Goal: Task Accomplishment & Management: Use online tool/utility

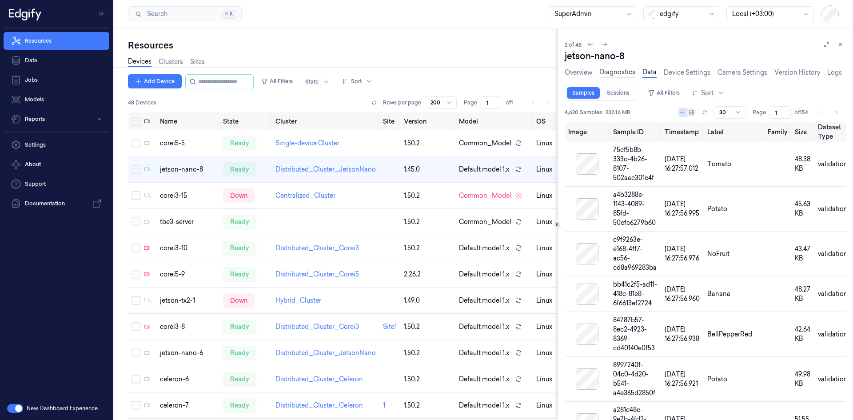
click at [616, 70] on link "Diagnostics" at bounding box center [617, 72] width 36 height 10
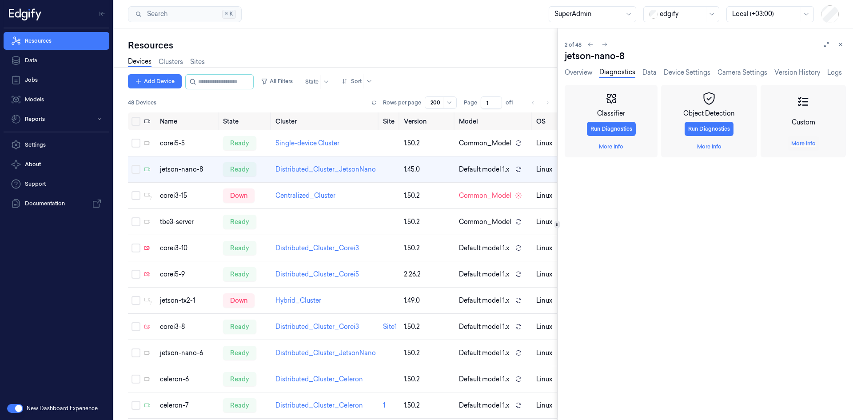
click at [800, 143] on link "More Info" at bounding box center [803, 143] width 24 height 8
click at [807, 143] on link "More Info" at bounding box center [803, 143] width 24 height 8
click at [586, 232] on span "Start Session" at bounding box center [584, 232] width 33 height 8
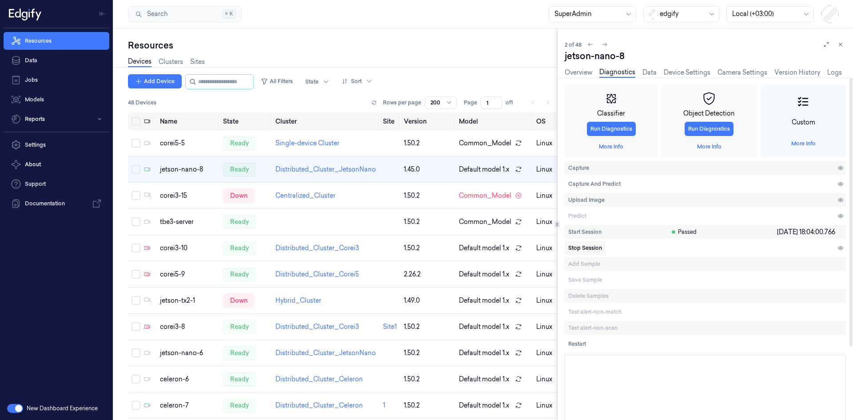
click at [583, 247] on span "Stop Session" at bounding box center [585, 248] width 34 height 8
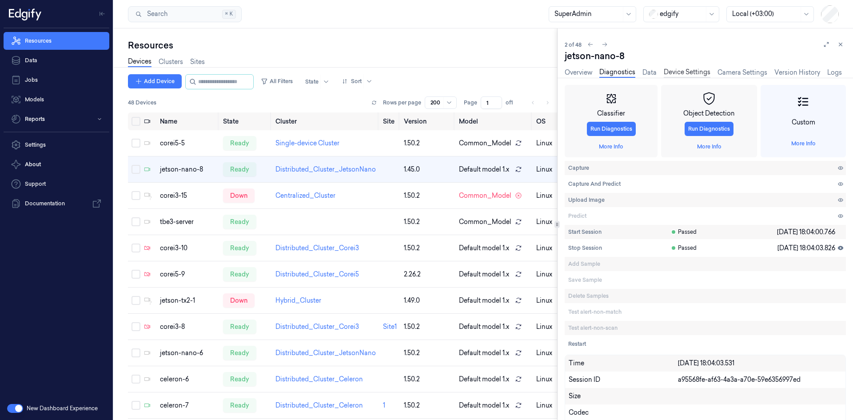
click at [686, 70] on link "Device Settings" at bounding box center [686, 72] width 47 height 10
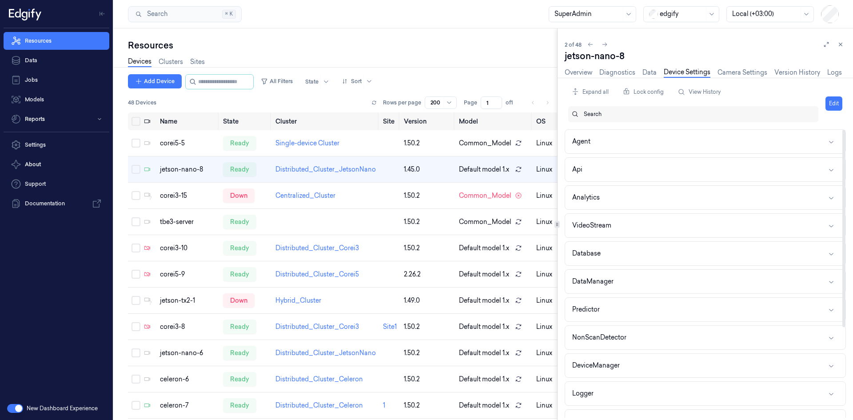
click at [607, 110] on div "Search" at bounding box center [696, 114] width 227 height 16
type input "period"
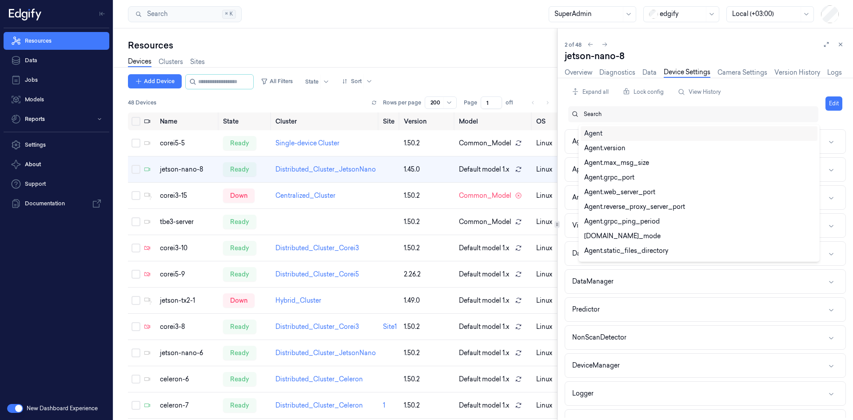
click at [629, 115] on div at bounding box center [696, 114] width 227 height 8
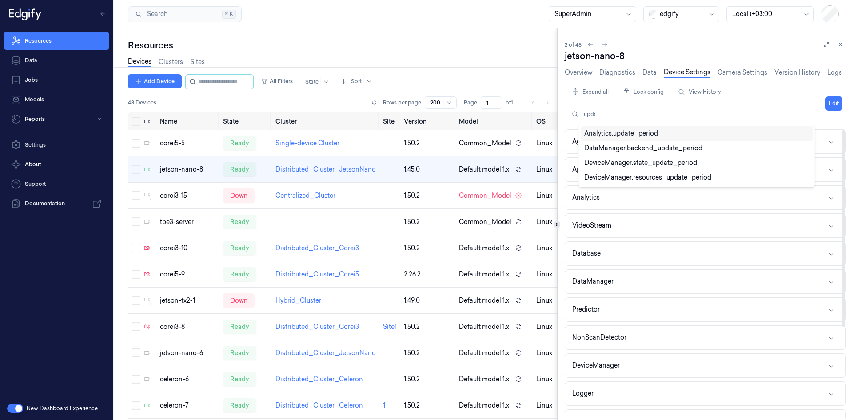
type input "updat"
click at [648, 130] on div "Analytics.update_period" at bounding box center [621, 133] width 74 height 9
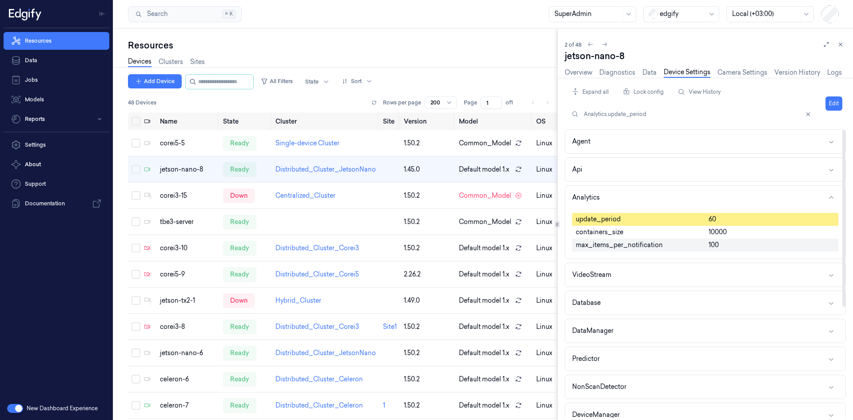
click at [721, 216] on div "60" at bounding box center [771, 219] width 133 height 13
click at [834, 103] on button "Edit" at bounding box center [833, 103] width 17 height 14
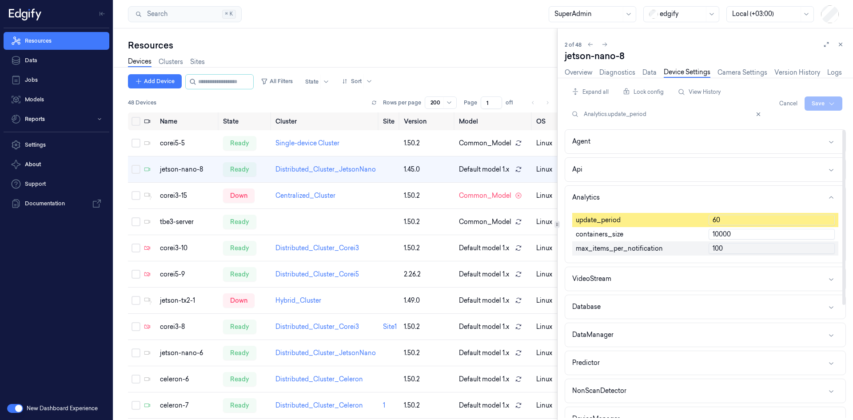
drag, startPoint x: 724, startPoint y: 218, endPoint x: 705, endPoint y: 218, distance: 18.7
click at [705, 218] on div "60" at bounding box center [771, 220] width 133 height 14
type input "1"
drag, startPoint x: 722, startPoint y: 222, endPoint x: 691, endPoint y: 213, distance: 32.2
click at [691, 213] on div "update_period 1 containers_size 10000 max_items_per_notification 100" at bounding box center [705, 234] width 266 height 50
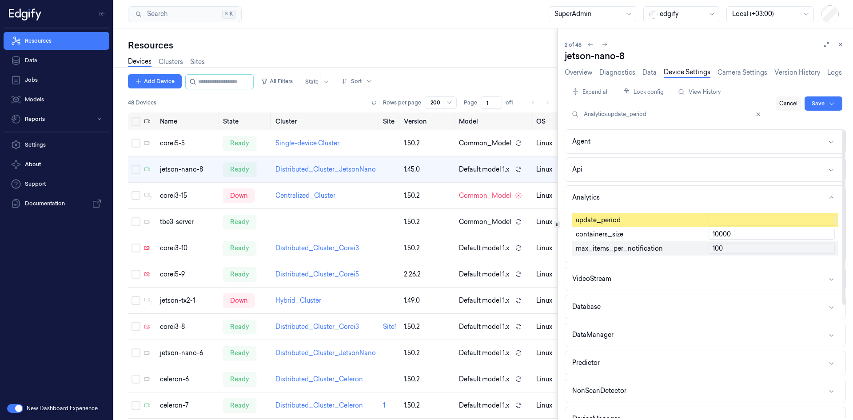
click at [787, 105] on button "Cancel" at bounding box center [787, 103] width 25 height 14
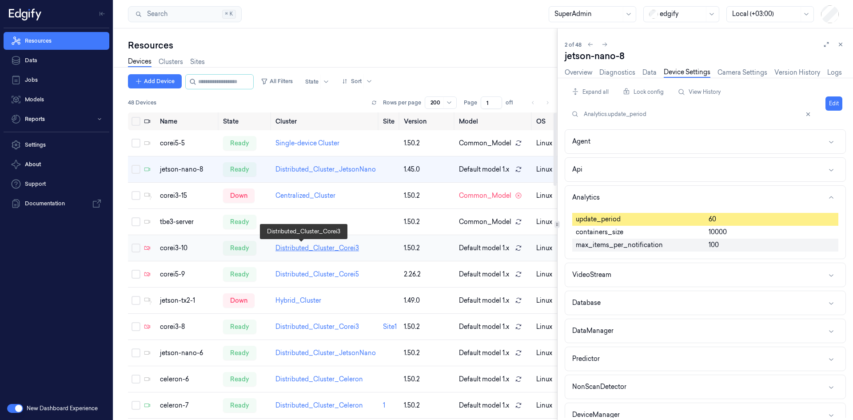
click at [276, 249] on link "Distributed_Cluster_Corei3" at bounding box center [316, 248] width 83 height 8
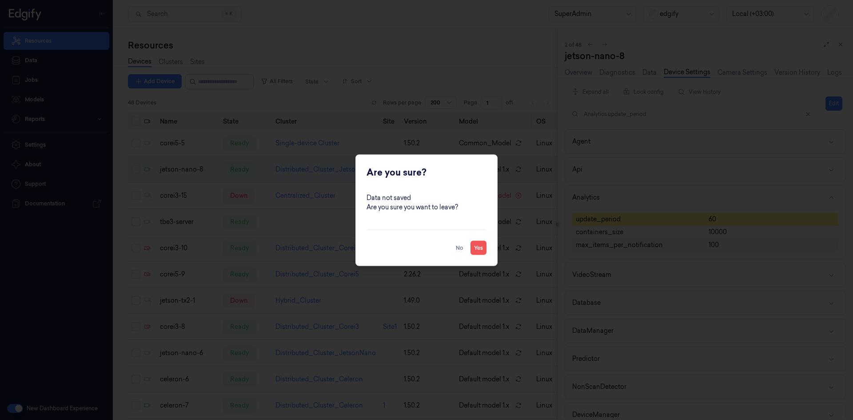
click at [478, 247] on button "Yes" at bounding box center [478, 247] width 16 height 14
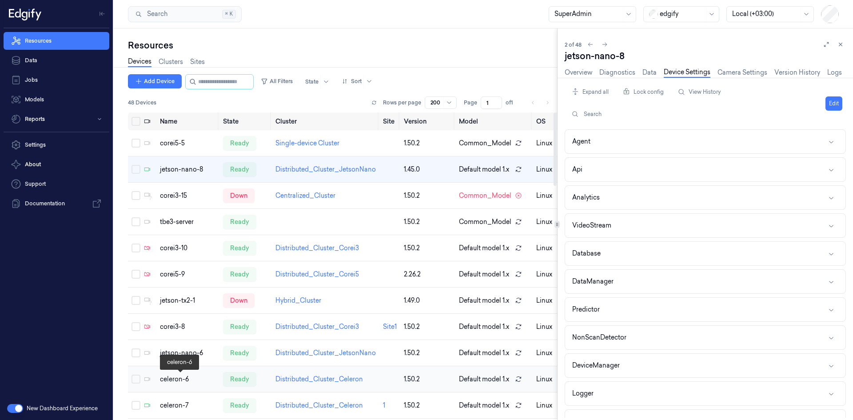
click at [171, 377] on div "celeron-6" at bounding box center [188, 378] width 56 height 9
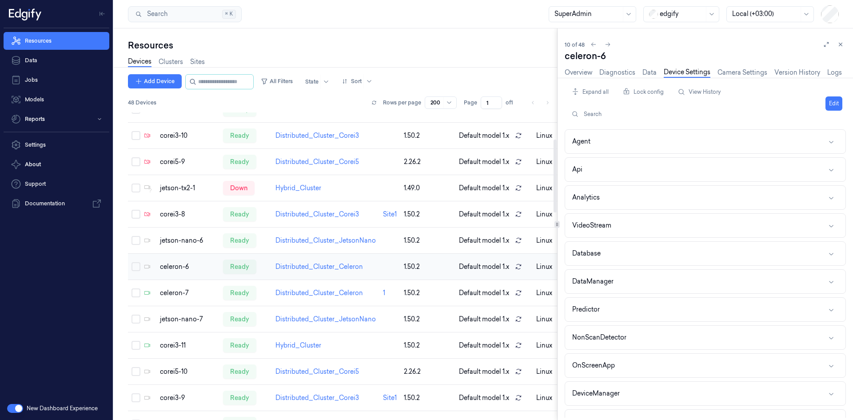
scroll to position [113, 0]
click at [174, 370] on div "corei5-10" at bounding box center [188, 370] width 56 height 9
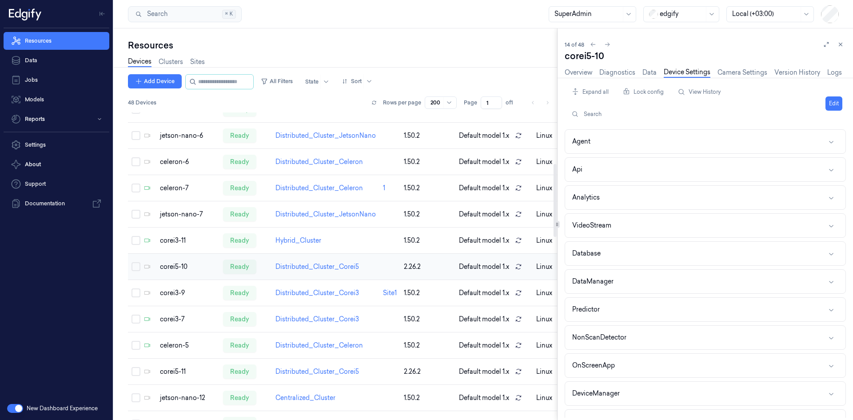
scroll to position [218, 0]
click at [583, 71] on link "Overview" at bounding box center [578, 72] width 28 height 10
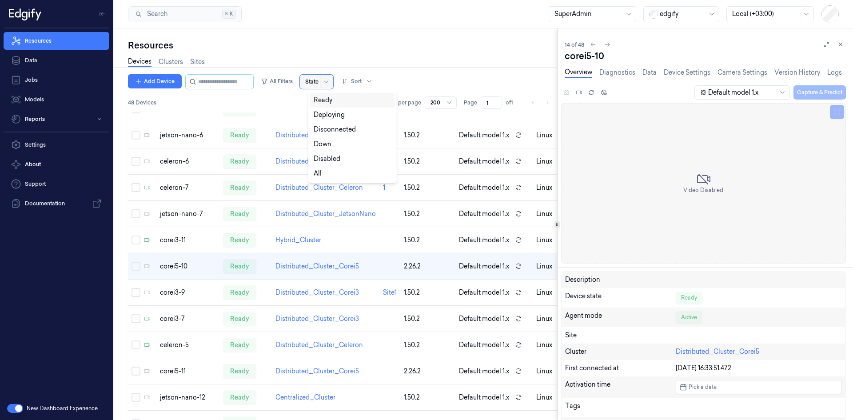
click at [331, 79] on div at bounding box center [326, 81] width 9 height 7
click at [287, 82] on button "All Filters" at bounding box center [276, 81] width 39 height 14
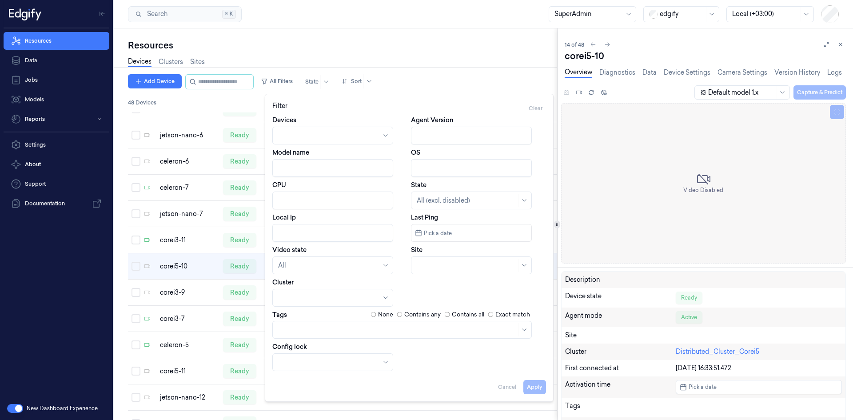
click at [330, 263] on div at bounding box center [328, 265] width 100 height 9
click at [312, 304] on div "Connected" at bounding box center [332, 299] width 109 height 9
click at [543, 390] on button "Apply" at bounding box center [534, 387] width 23 height 14
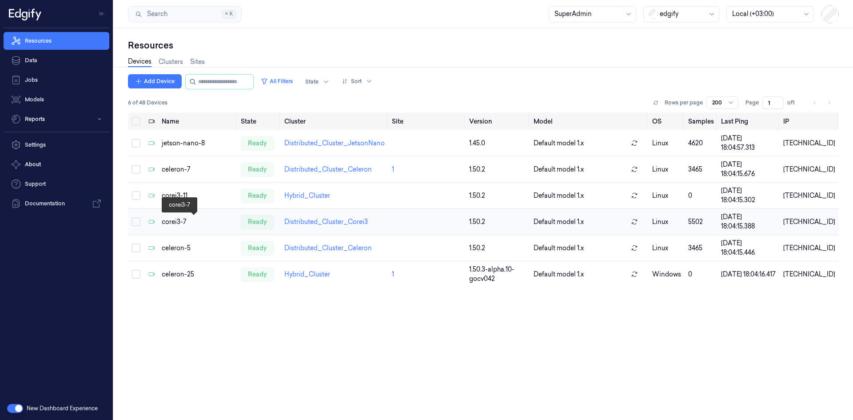
click at [171, 221] on div "corei3-7" at bounding box center [198, 221] width 72 height 9
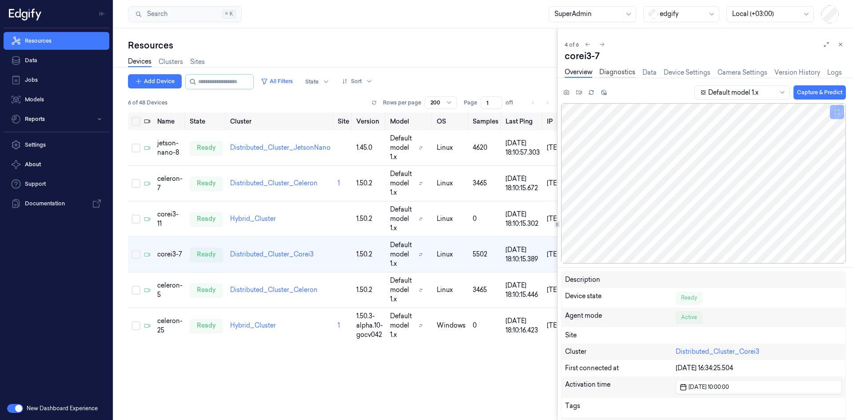
click at [614, 74] on link "Diagnostics" at bounding box center [617, 72] width 36 height 10
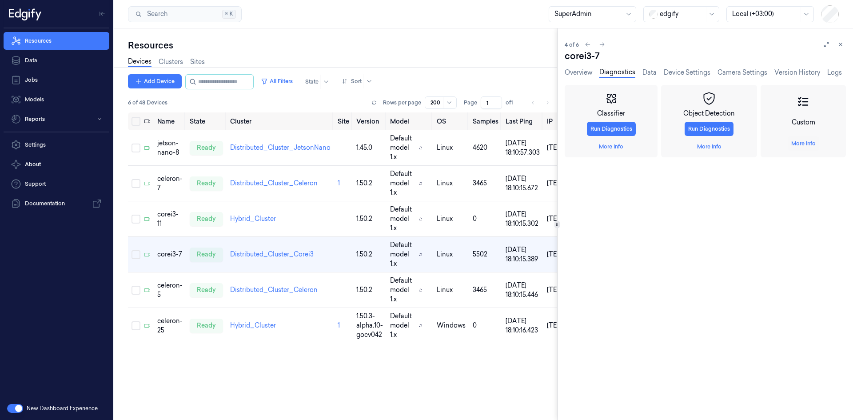
click at [798, 144] on link "More Info" at bounding box center [803, 143] width 24 height 8
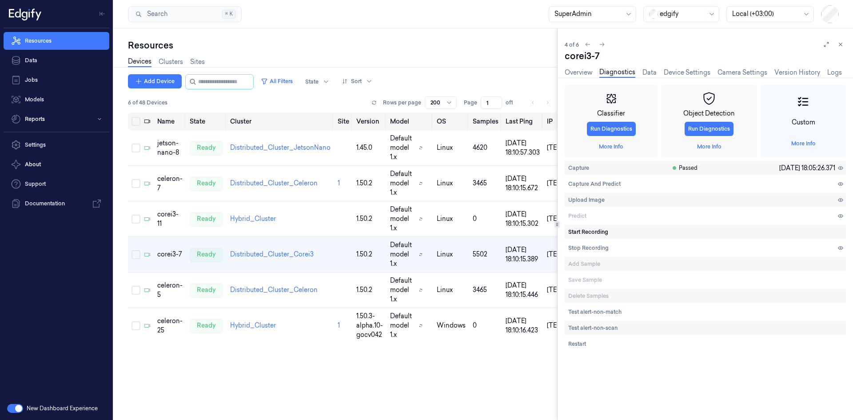
click at [592, 232] on span "Start Recording" at bounding box center [588, 232] width 40 height 8
click at [584, 166] on span "Capture" at bounding box center [578, 168] width 21 height 8
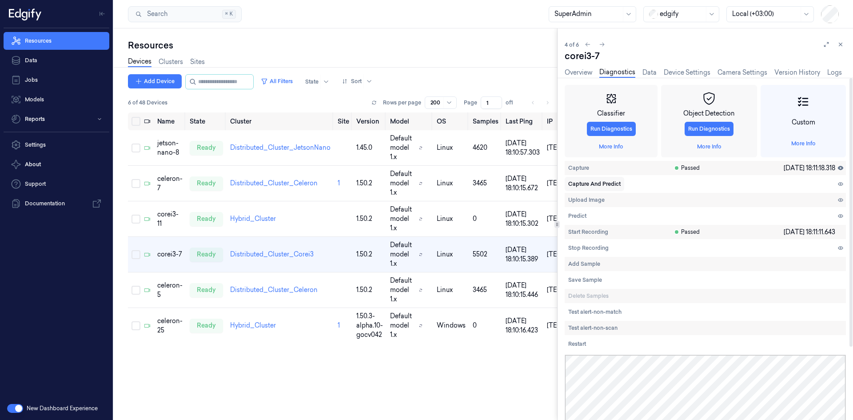
click at [599, 187] on span "Capture And Predict" at bounding box center [594, 184] width 52 height 8
click at [582, 264] on span "Add Sample" at bounding box center [584, 264] width 32 height 8
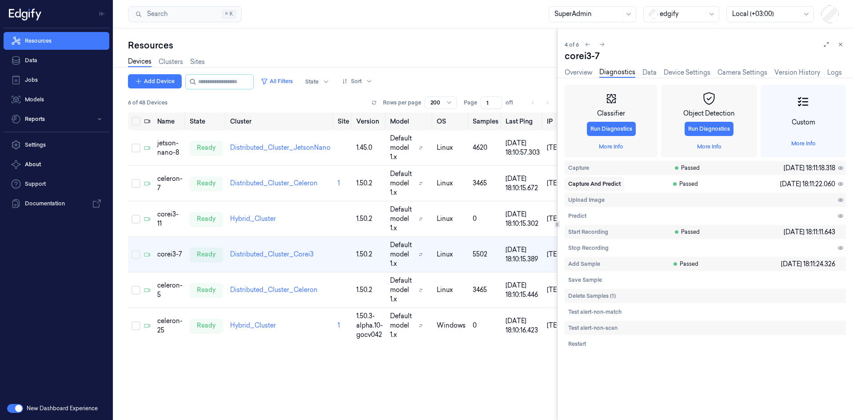
click at [608, 180] on span "Capture And Predict" at bounding box center [594, 184] width 52 height 8
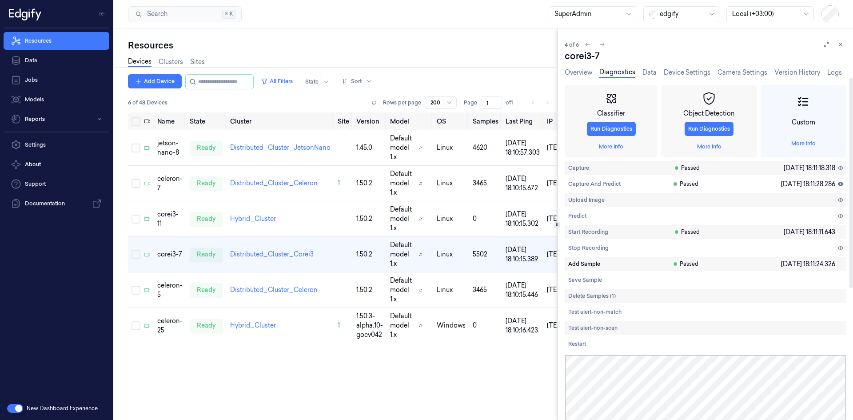
click at [584, 265] on span "Add Sample" at bounding box center [584, 264] width 32 height 8
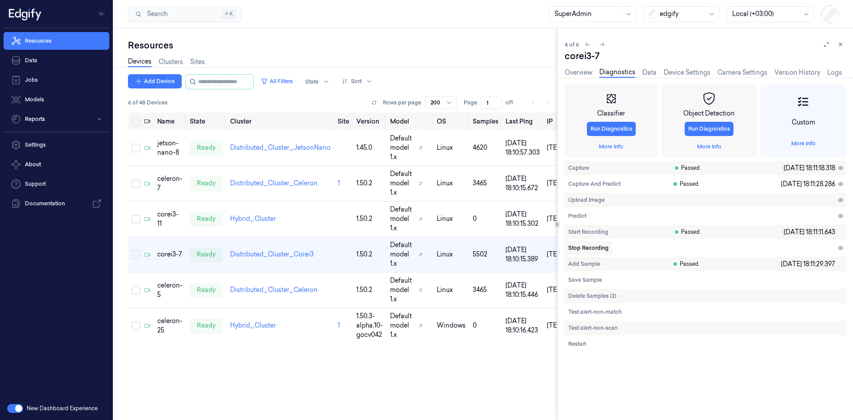
click at [598, 249] on span "Stop Recording" at bounding box center [588, 248] width 40 height 8
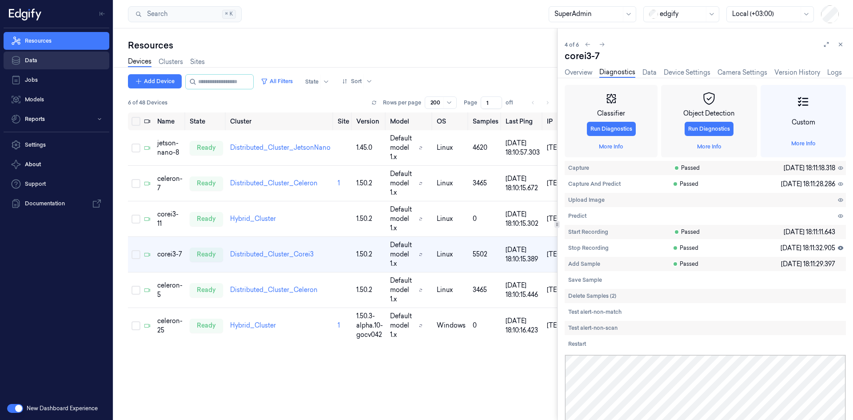
click at [46, 63] on link "Data" at bounding box center [57, 61] width 106 height 18
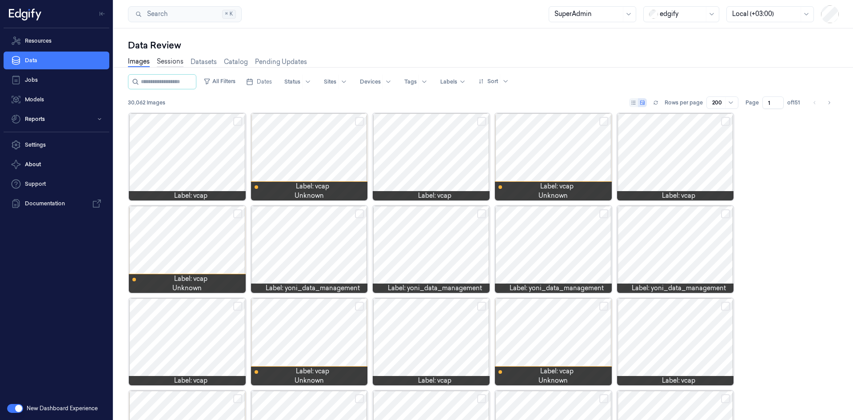
click at [175, 64] on link "Sessions" at bounding box center [170, 62] width 27 height 10
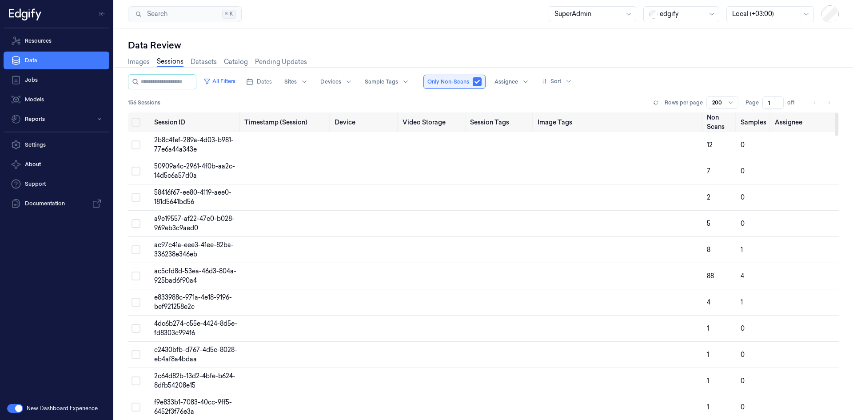
click at [481, 80] on button "button" at bounding box center [476, 81] width 9 height 9
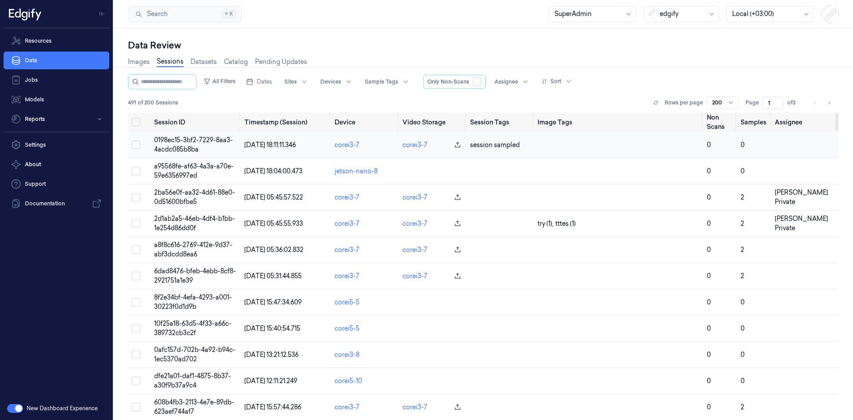
click at [196, 141] on span "0198ec15-3bf2-7229-8aa3-4acdc085b8ba" at bounding box center [193, 144] width 79 height 17
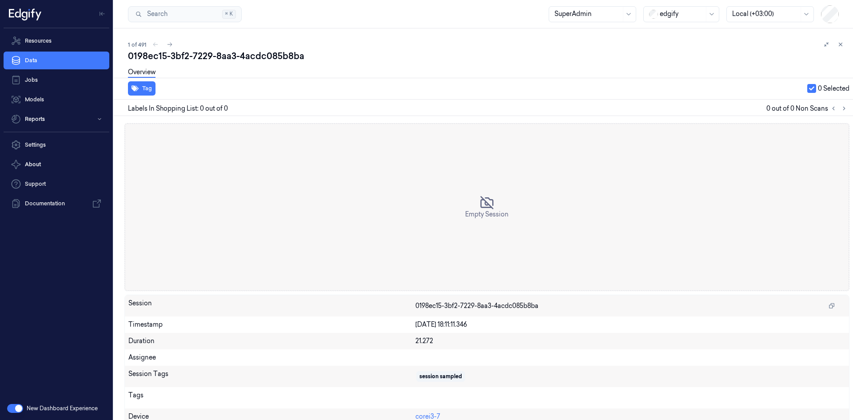
drag, startPoint x: 834, startPoint y: 44, endPoint x: 809, endPoint y: 55, distance: 28.2
click at [837, 43] on icon at bounding box center [840, 44] width 6 height 6
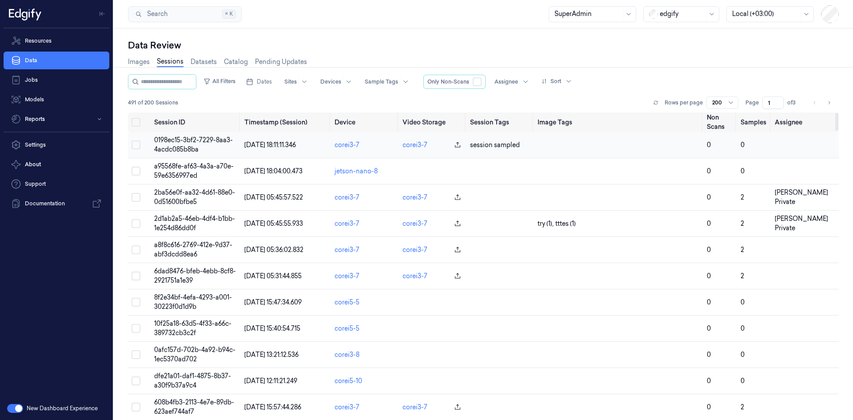
click at [173, 138] on span "0198ec15-3bf2-7229-8aa3-4acdc085b8ba" at bounding box center [193, 144] width 79 height 17
click at [345, 142] on link "corei3-7" at bounding box center [346, 145] width 25 height 8
click at [135, 60] on link "Images" at bounding box center [139, 62] width 22 height 10
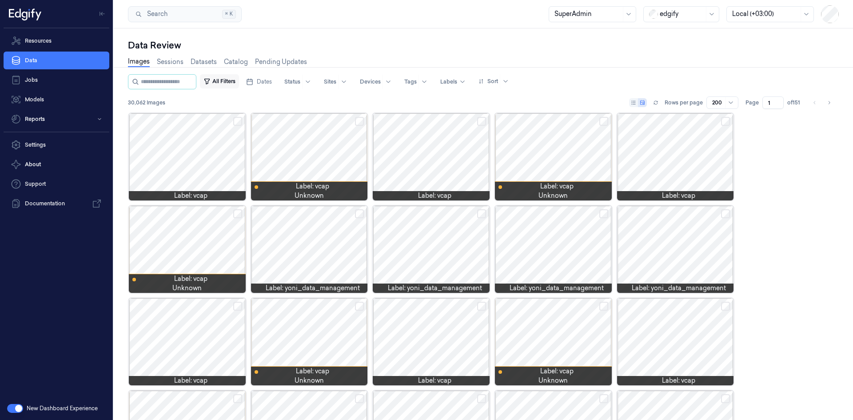
click at [230, 81] on button "All Filters" at bounding box center [219, 81] width 39 height 14
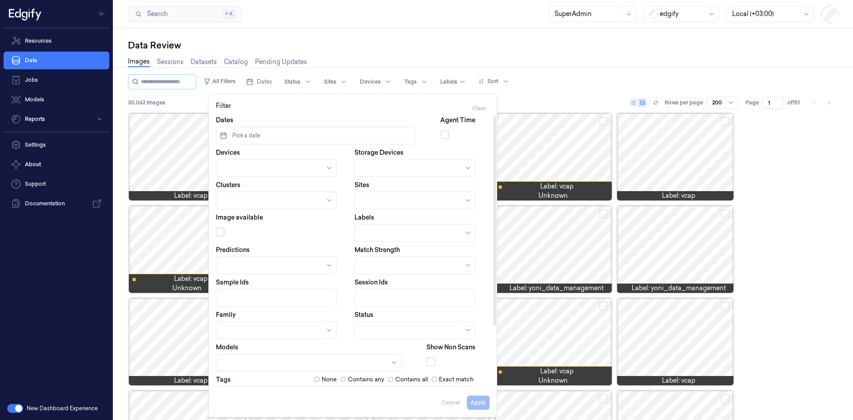
click at [249, 167] on div at bounding box center [272, 167] width 100 height 9
type input "corei3-7"
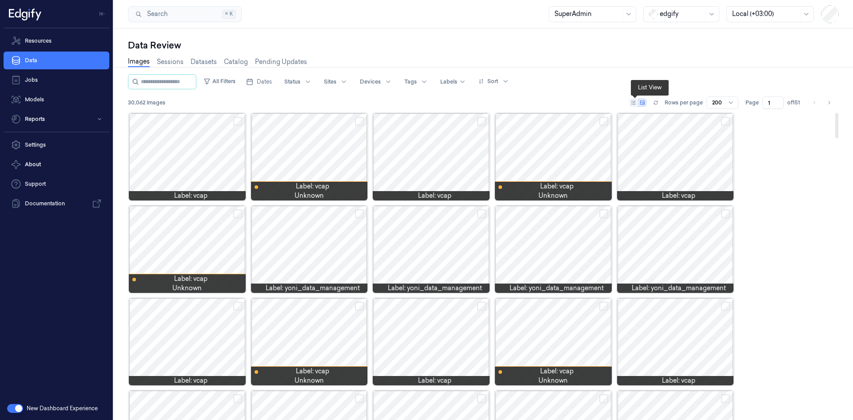
click at [634, 103] on icon at bounding box center [633, 103] width 4 height 4
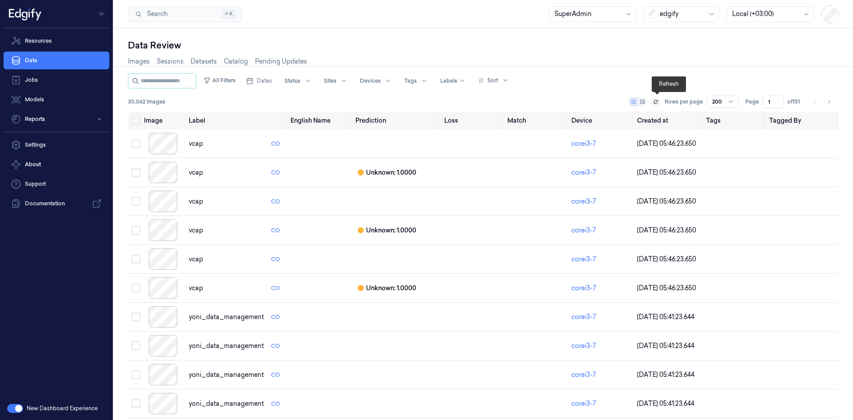
click at [659, 102] on button at bounding box center [655, 101] width 11 height 11
click at [584, 145] on link "corei3-7" at bounding box center [583, 144] width 25 height 8
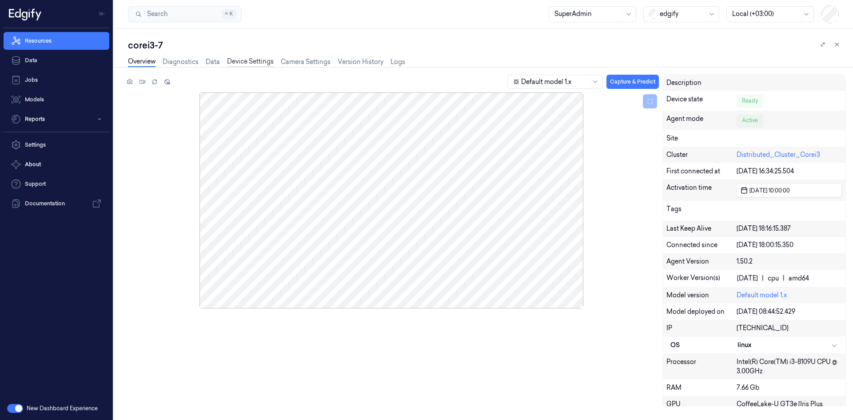
click at [243, 60] on link "Device Settings" at bounding box center [250, 62] width 47 height 10
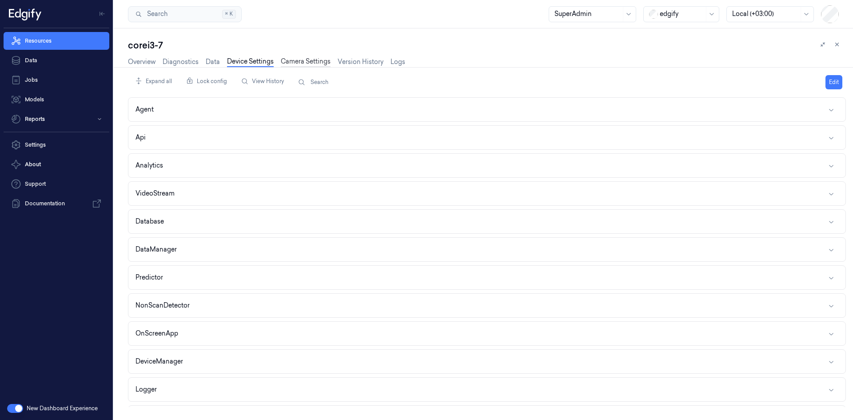
click at [289, 60] on link "Camera Settings" at bounding box center [306, 62] width 50 height 10
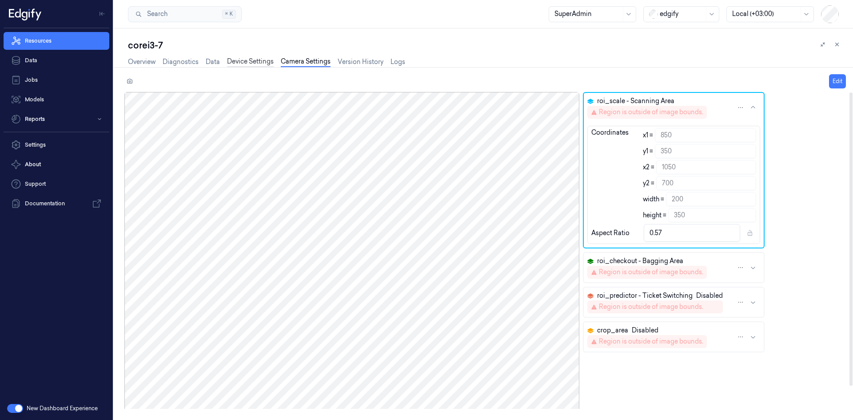
click at [244, 62] on link "Device Settings" at bounding box center [250, 62] width 47 height 10
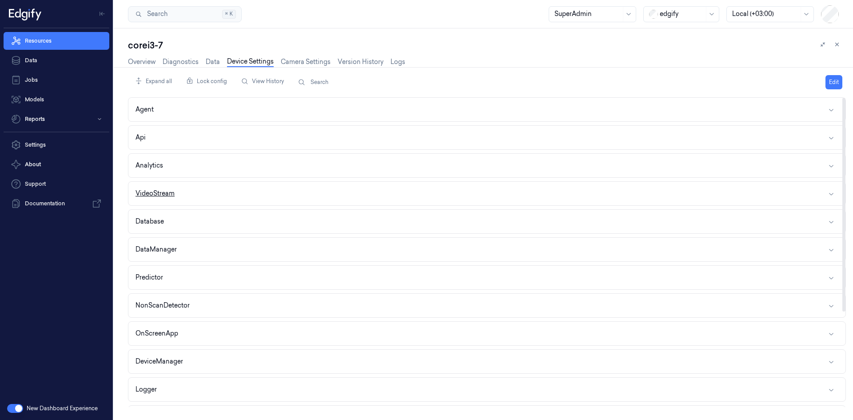
click at [170, 201] on button "VideoStream" at bounding box center [486, 194] width 717 height 24
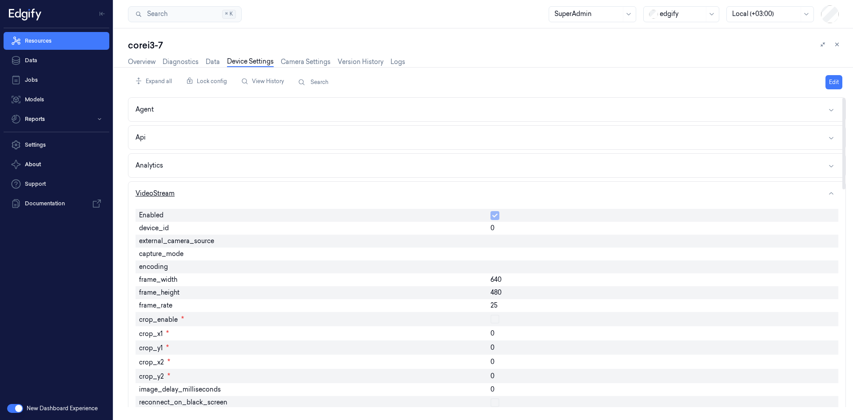
click at [176, 196] on button "VideoStream" at bounding box center [486, 194] width 717 height 24
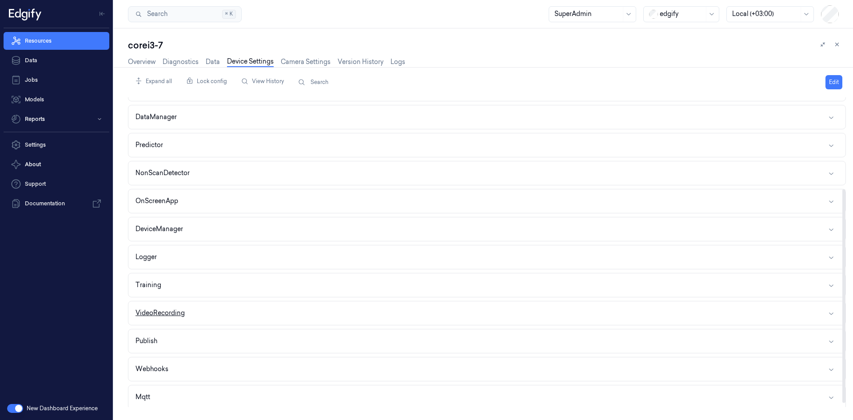
scroll to position [133, 0]
click at [175, 316] on div "VideoRecording" at bounding box center [159, 312] width 49 height 9
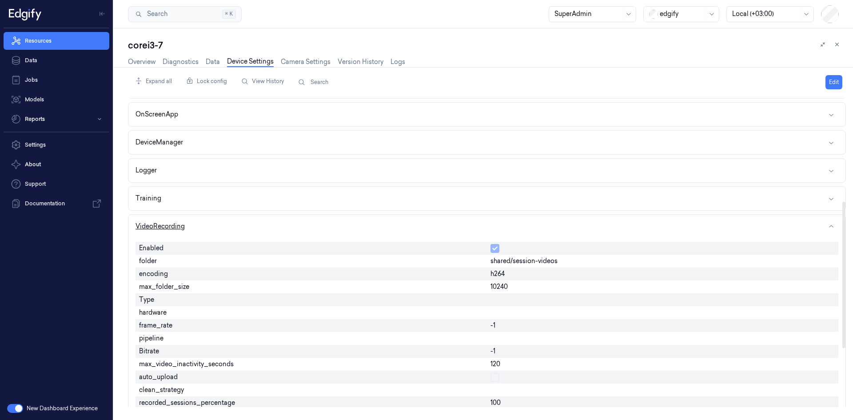
click at [361, 220] on button "VideoRecording" at bounding box center [486, 226] width 717 height 24
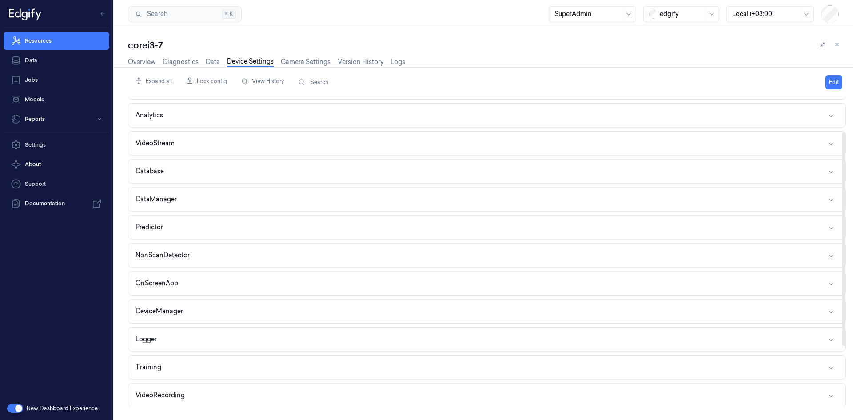
click at [294, 260] on button "NonScanDetector" at bounding box center [486, 255] width 717 height 24
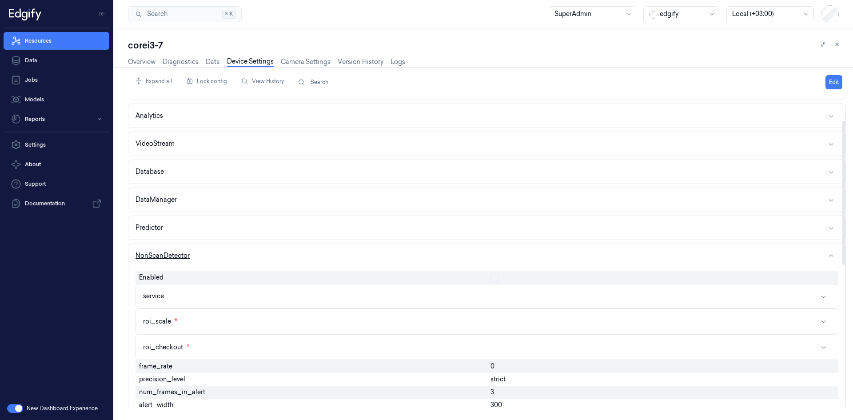
click at [294, 260] on button "NonScanDetector" at bounding box center [486, 256] width 717 height 24
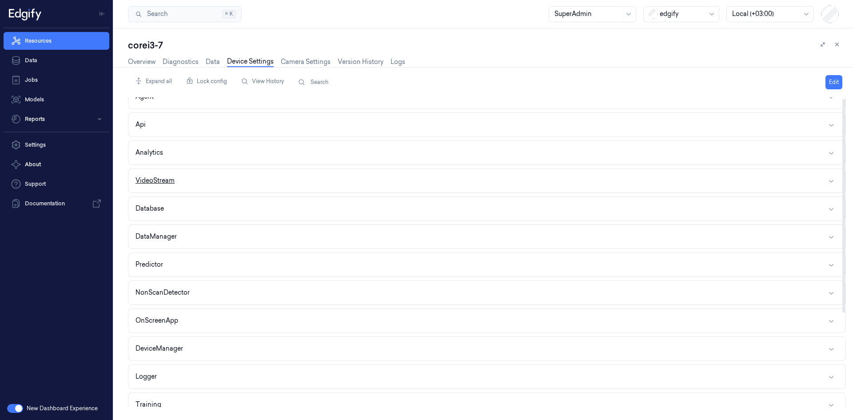
scroll to position [0, 0]
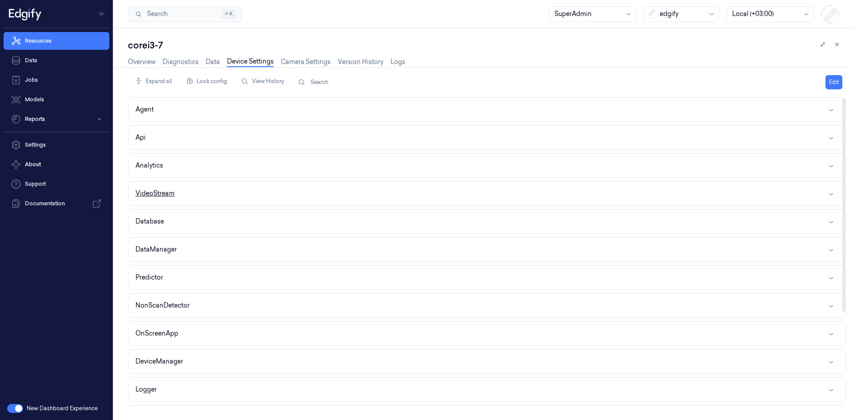
click at [255, 191] on button "VideoStream" at bounding box center [486, 194] width 717 height 24
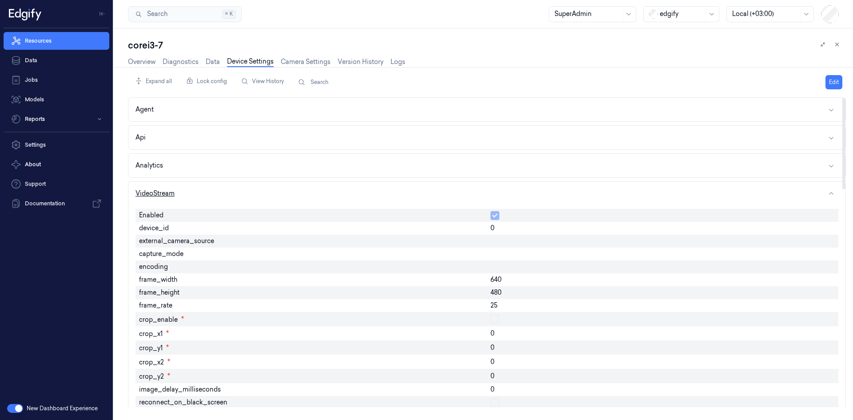
click at [255, 191] on button "VideoStream" at bounding box center [486, 194] width 717 height 24
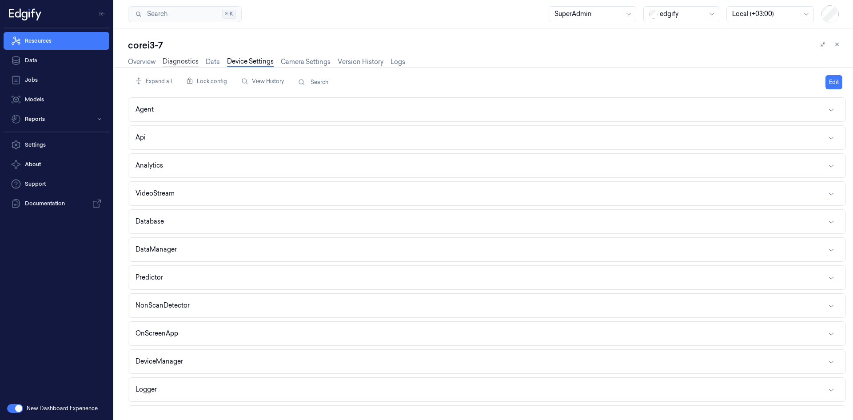
click at [189, 62] on link "Diagnostics" at bounding box center [181, 62] width 36 height 10
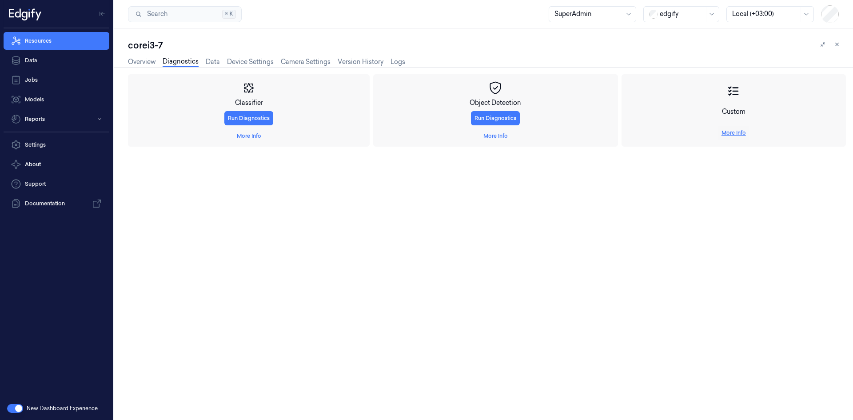
click at [736, 130] on link "More Info" at bounding box center [733, 133] width 24 height 8
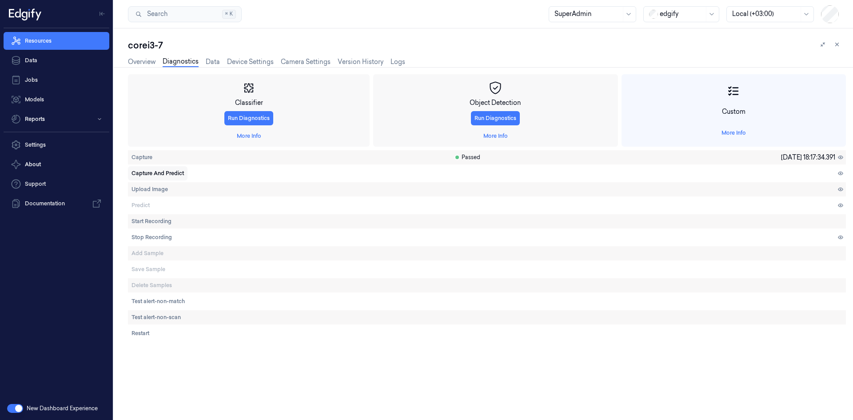
click at [154, 170] on span "Capture And Predict" at bounding box center [157, 173] width 52 height 8
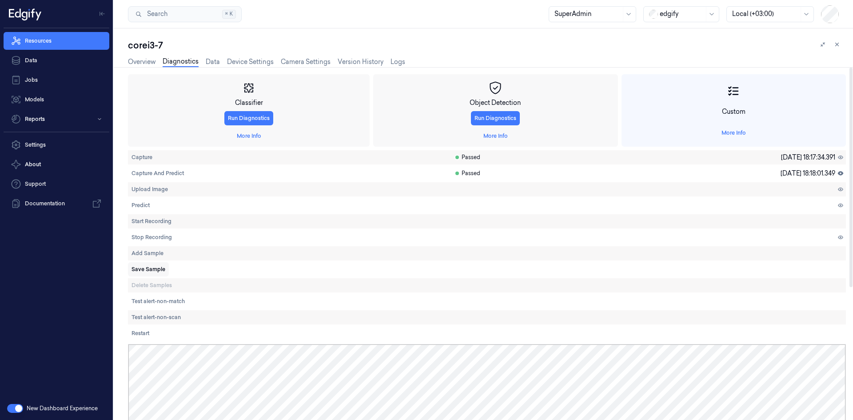
click at [140, 270] on span "Save Sample" at bounding box center [148, 269] width 34 height 8
